Goal: Find specific page/section: Find specific page/section

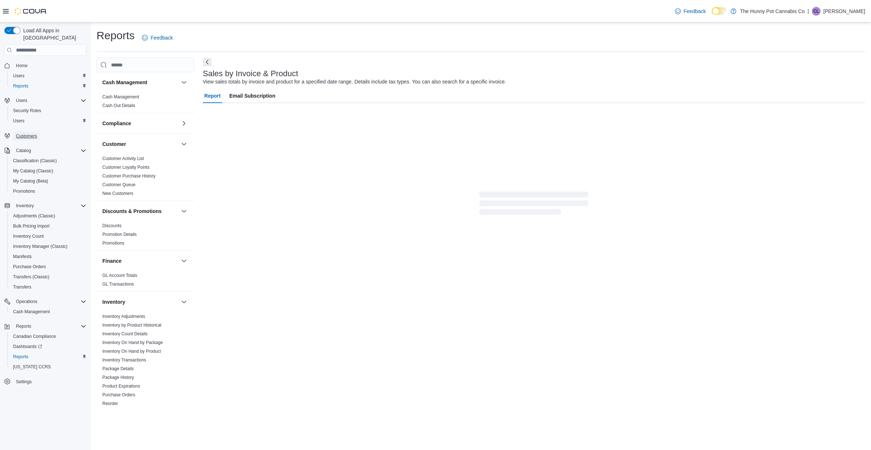
click at [25, 133] on span "Customers" at bounding box center [26, 136] width 21 height 6
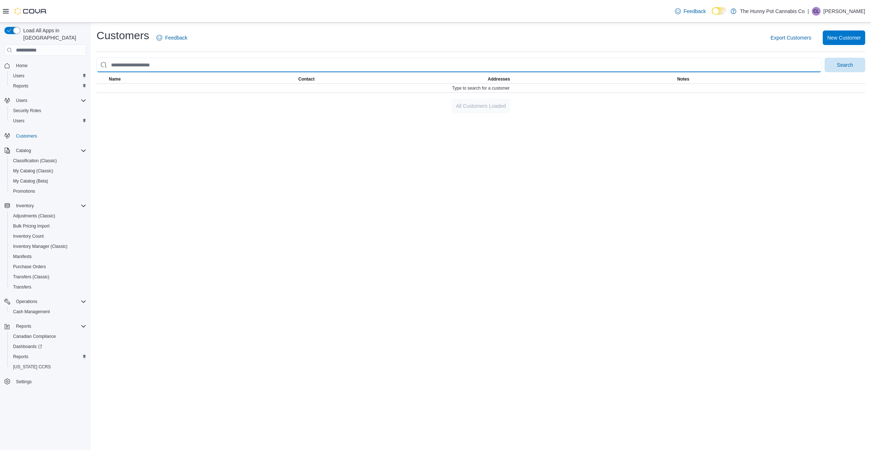
click at [208, 64] on input "search" at bounding box center [458, 65] width 725 height 15
paste input "*******"
type input "*******"
click at [824, 58] on button "Search" at bounding box center [844, 65] width 41 height 15
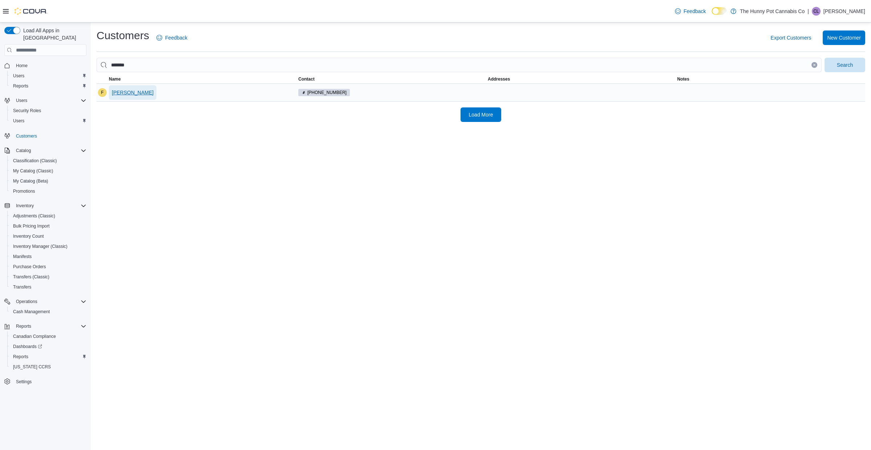
click at [110, 93] on button "[PERSON_NAME]" at bounding box center [133, 92] width 48 height 15
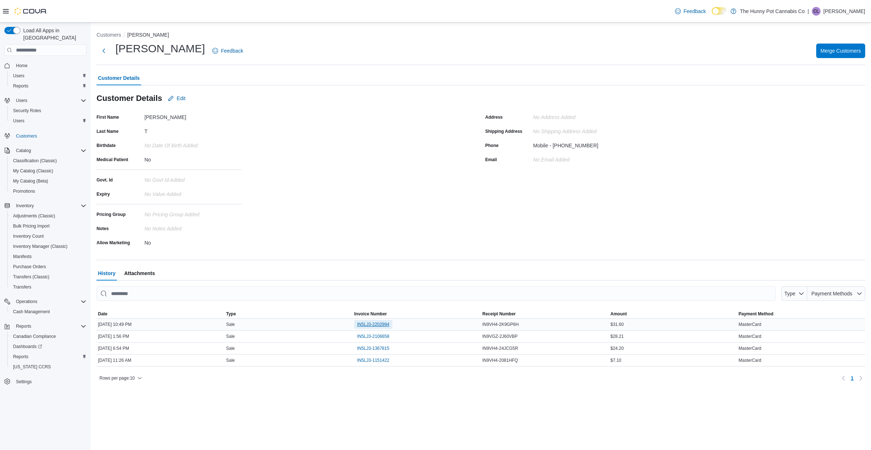
click at [378, 325] on span "IN5LJ3-2202994" at bounding box center [373, 324] width 32 height 6
click at [371, 338] on span "IN5LJ3-2106658" at bounding box center [373, 336] width 32 height 6
click at [113, 36] on button "Customers" at bounding box center [108, 35] width 25 height 6
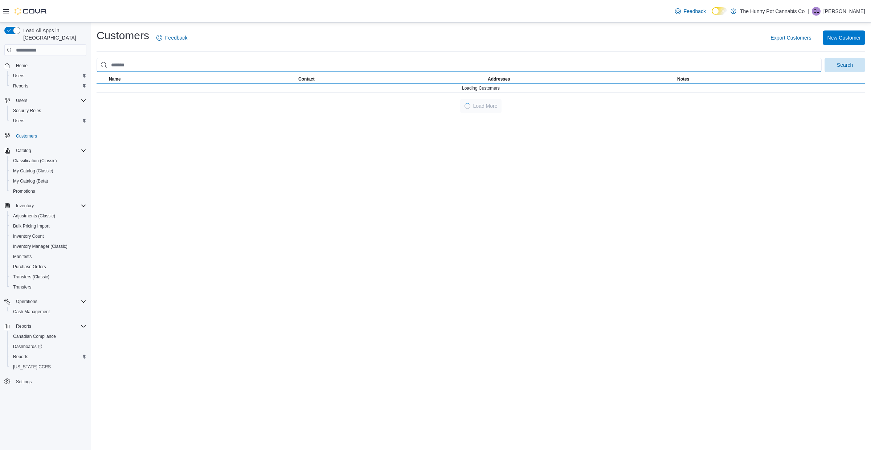
click at [128, 62] on input "search" at bounding box center [458, 65] width 725 height 15
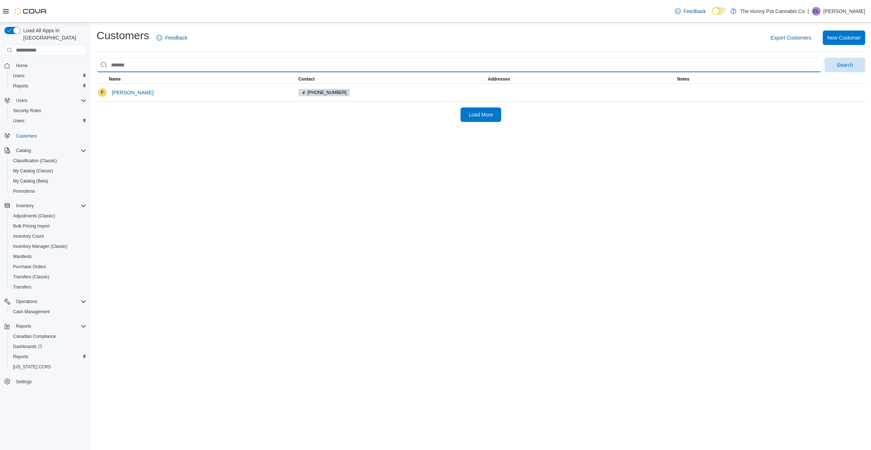
click at [129, 64] on input "search" at bounding box center [458, 65] width 725 height 15
type input "*****"
click at [824, 58] on button "Search" at bounding box center [844, 65] width 41 height 15
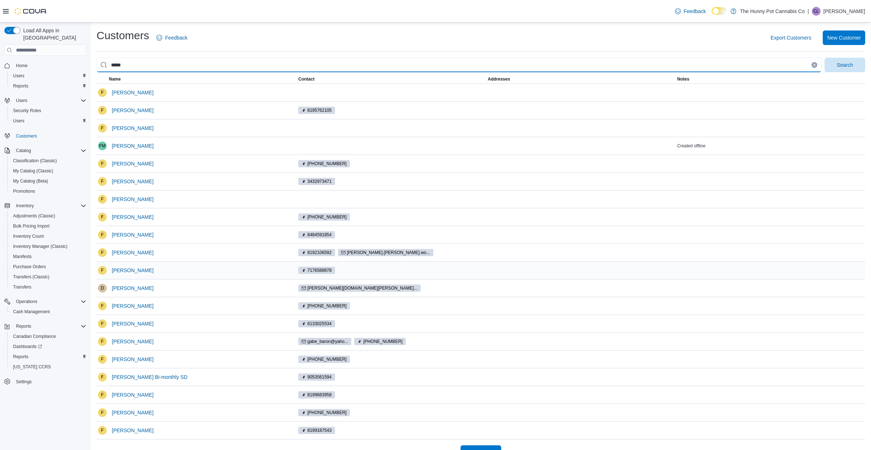
scroll to position [17, 0]
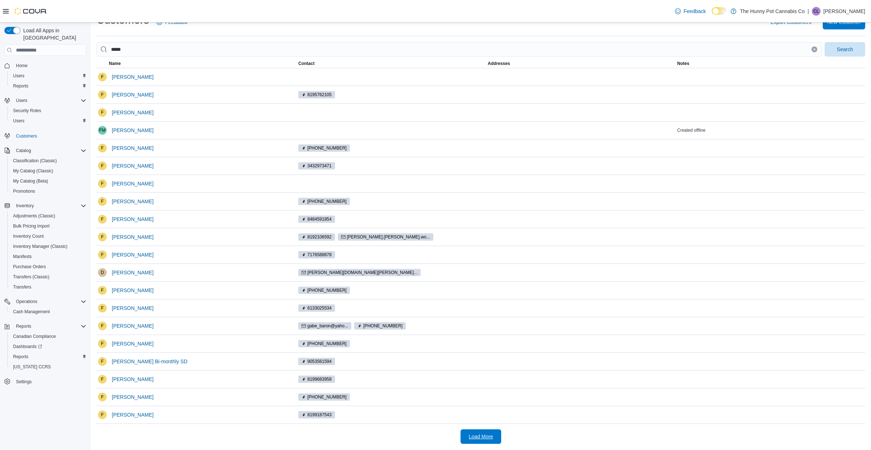
click at [475, 442] on span "Load More" at bounding box center [481, 436] width 32 height 15
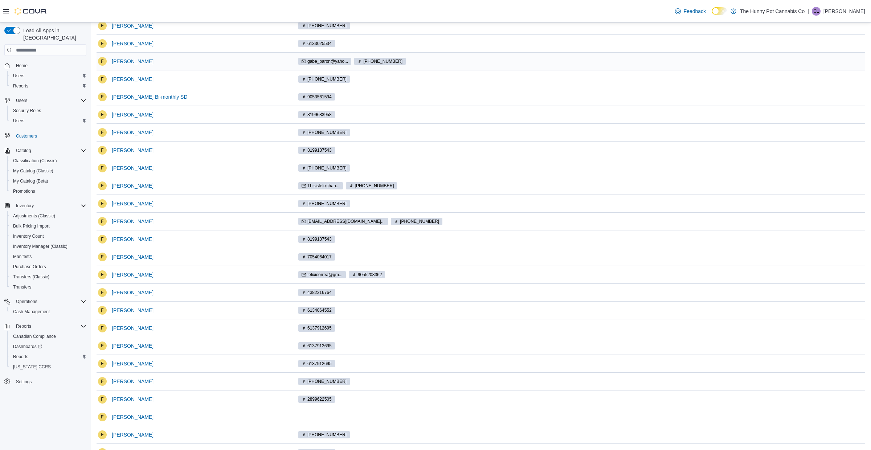
scroll to position [374, 0]
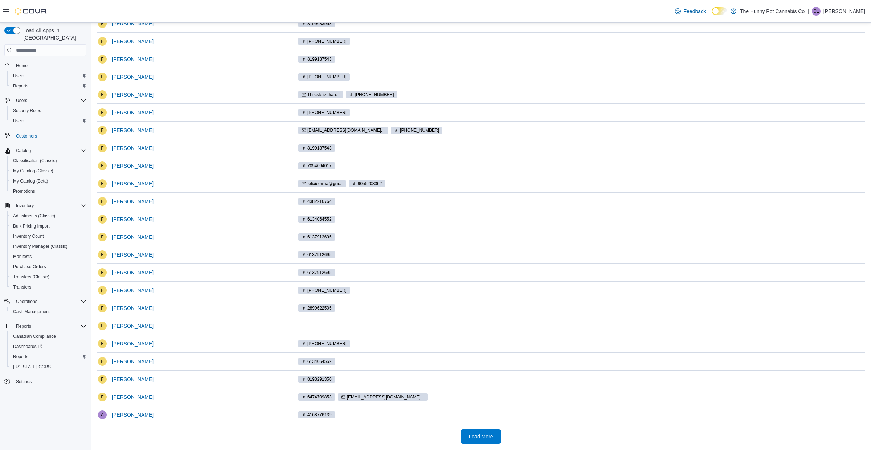
click at [484, 442] on span "Load More" at bounding box center [481, 436] width 32 height 15
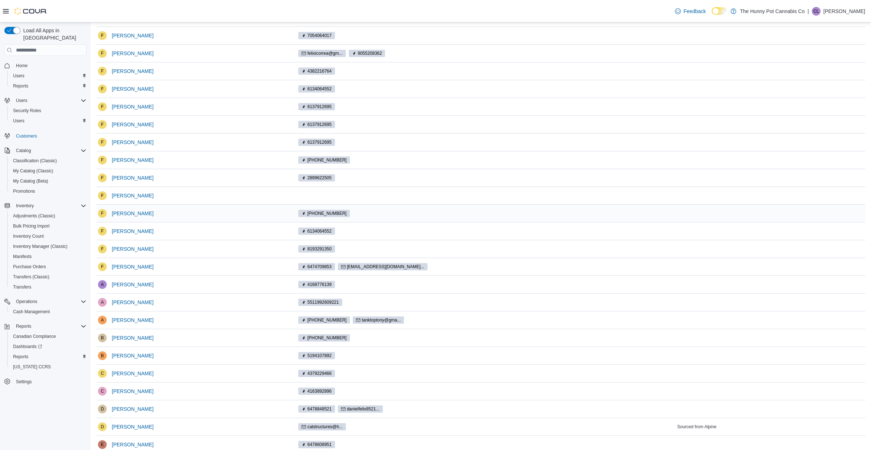
scroll to position [731, 0]
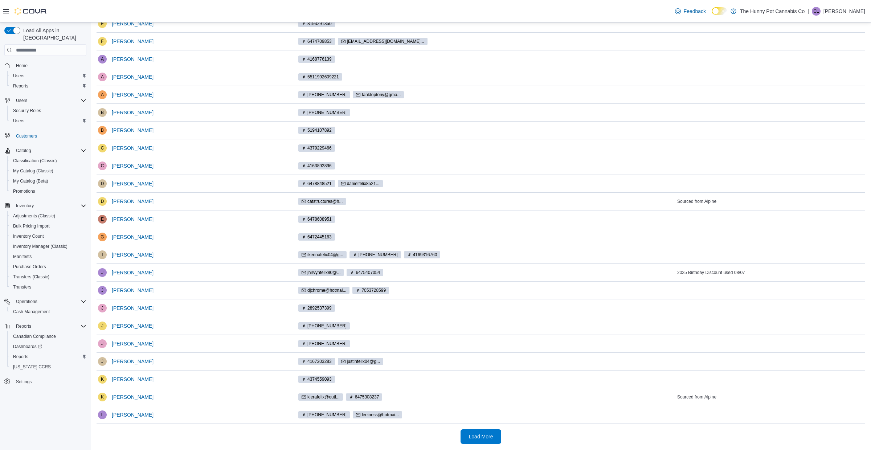
click at [481, 441] on span "Load More" at bounding box center [481, 436] width 32 height 15
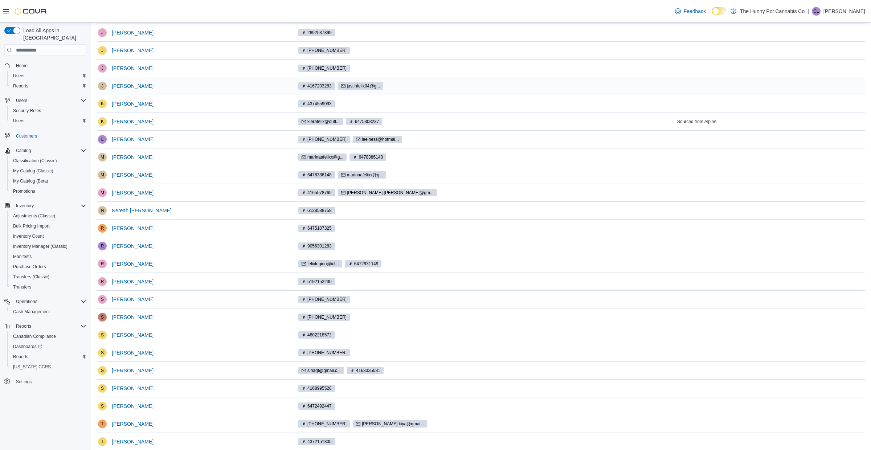
scroll to position [1089, 0]
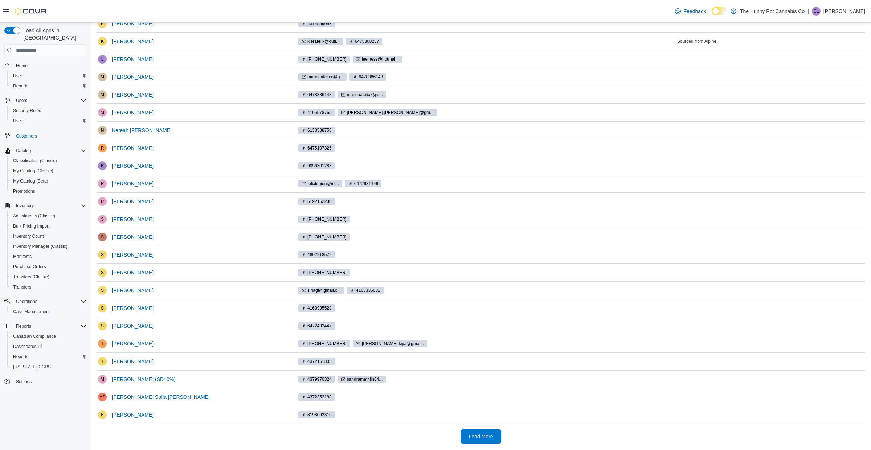
click at [480, 435] on span "Load More" at bounding box center [481, 436] width 24 height 7
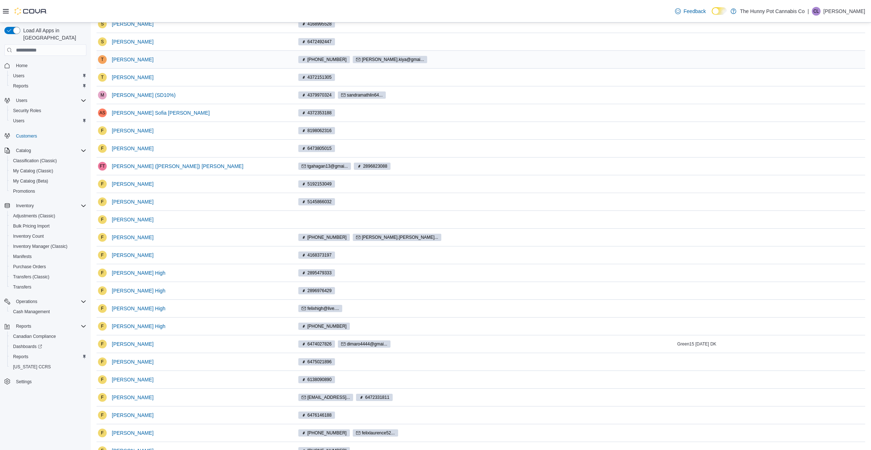
scroll to position [1446, 0]
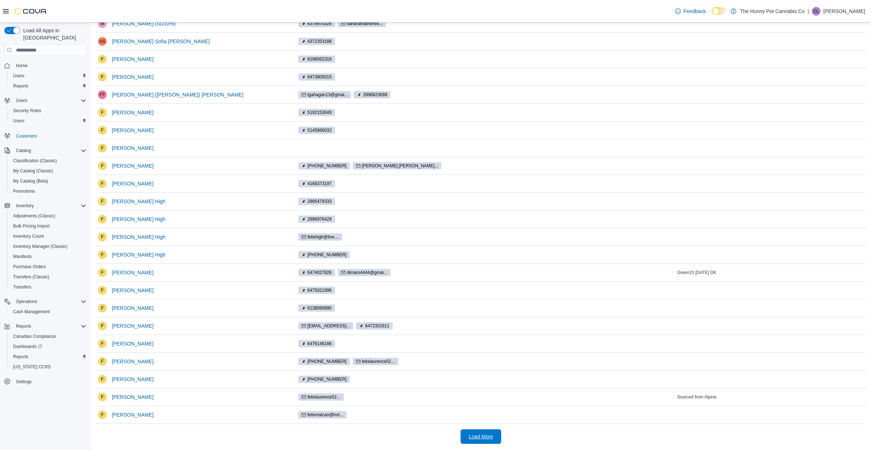
click at [473, 431] on span "Load More" at bounding box center [481, 436] width 32 height 15
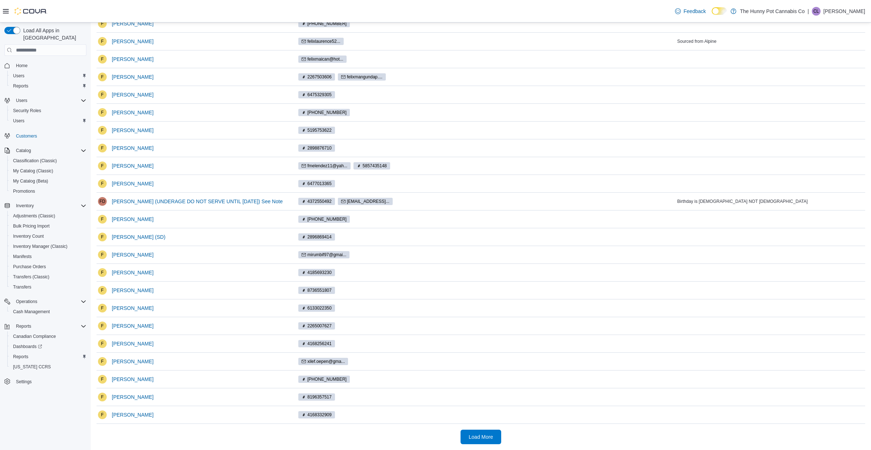
scroll to position [1803, 0]
click at [481, 440] on span "Load More" at bounding box center [481, 436] width 32 height 15
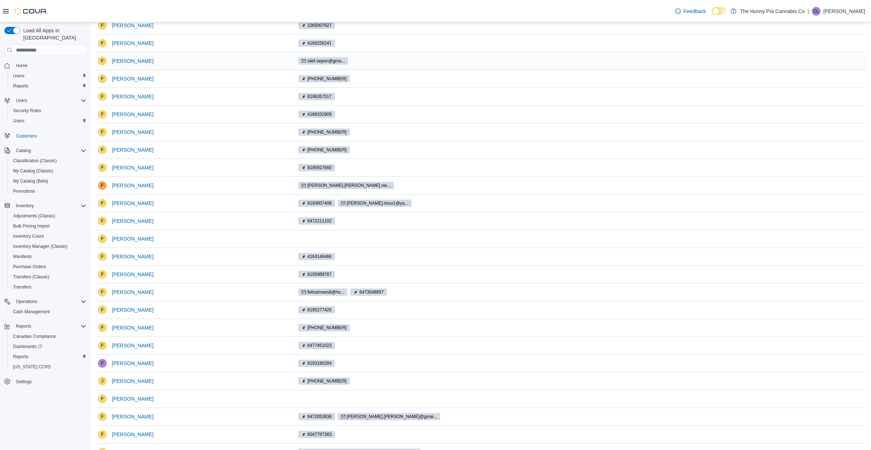
scroll to position [2094, 0]
click at [130, 349] on span "[PERSON_NAME]" at bounding box center [133, 344] width 42 height 7
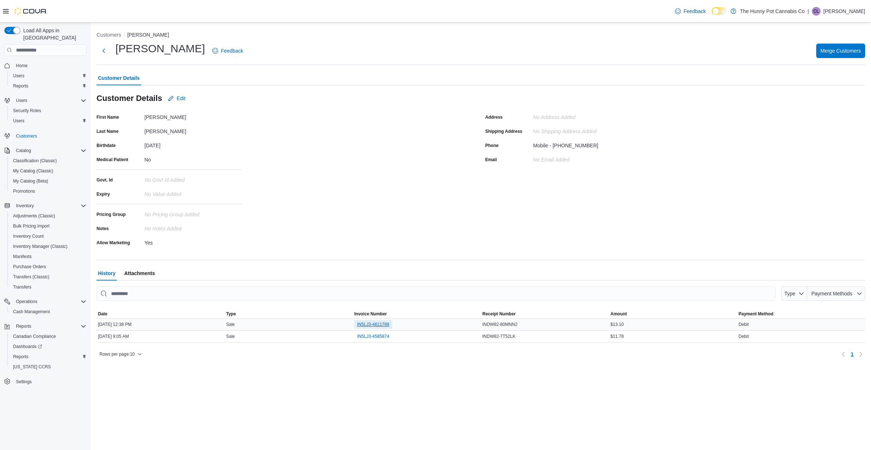
click at [378, 322] on span "IN5LJ3-4611789" at bounding box center [373, 324] width 32 height 6
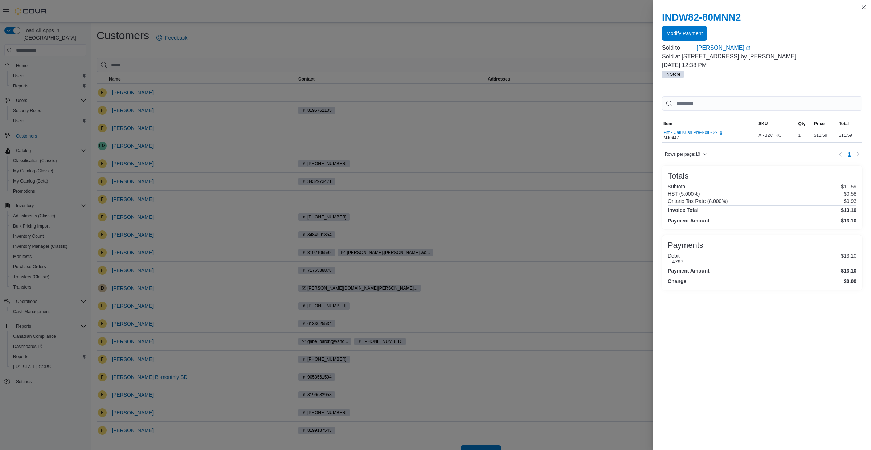
scroll to position [17, 0]
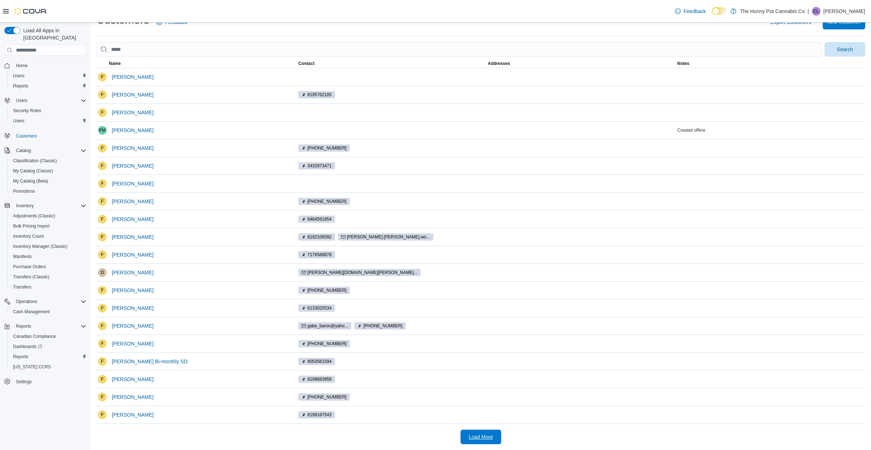
click at [482, 435] on span "Load More" at bounding box center [481, 436] width 24 height 7
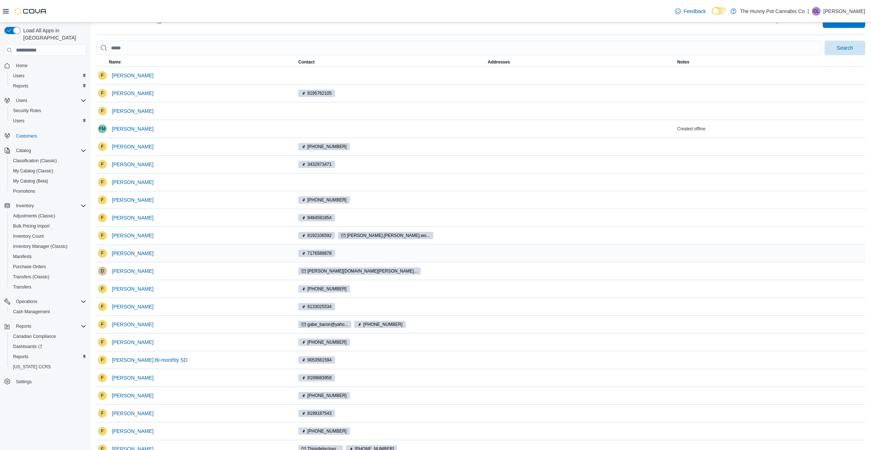
scroll to position [374, 0]
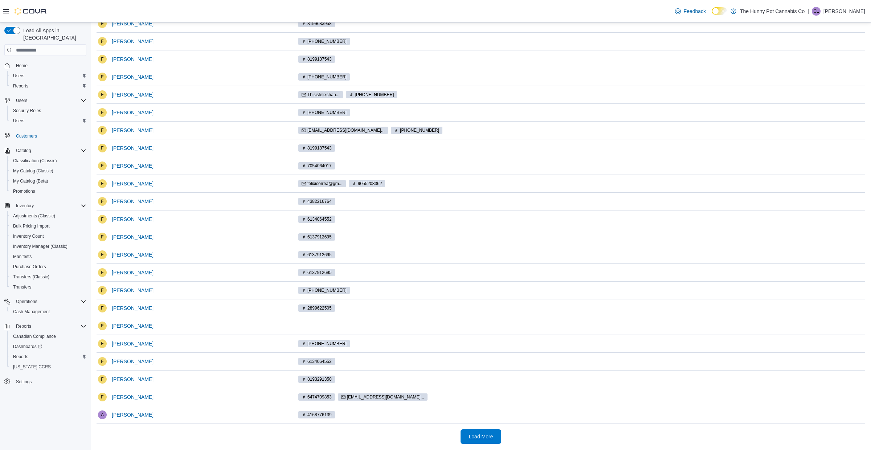
click at [479, 441] on span "Load More" at bounding box center [481, 436] width 32 height 15
